Goal: Task Accomplishment & Management: Manage account settings

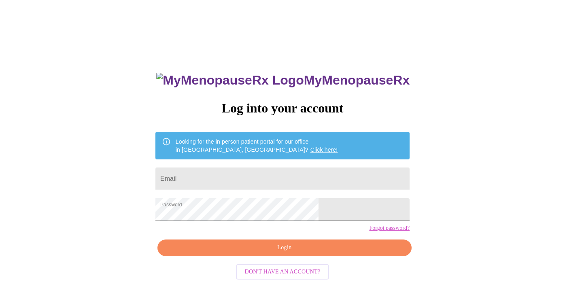
click at [246, 256] on button "Login" at bounding box center [284, 248] width 254 height 17
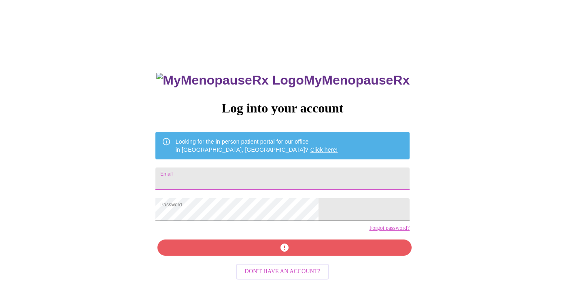
click at [227, 176] on input "Email" at bounding box center [282, 179] width 254 height 23
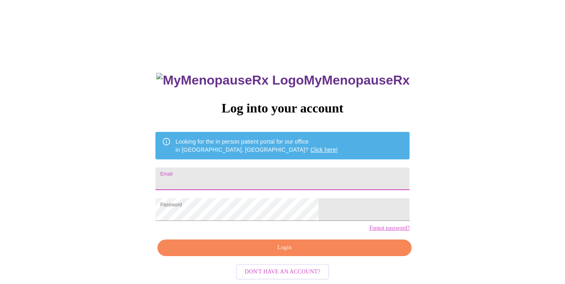
type input "AMJ819@sbcglobal.net"
click at [262, 253] on span "Login" at bounding box center [284, 248] width 235 height 10
